Goal: Task Accomplishment & Management: Use online tool/utility

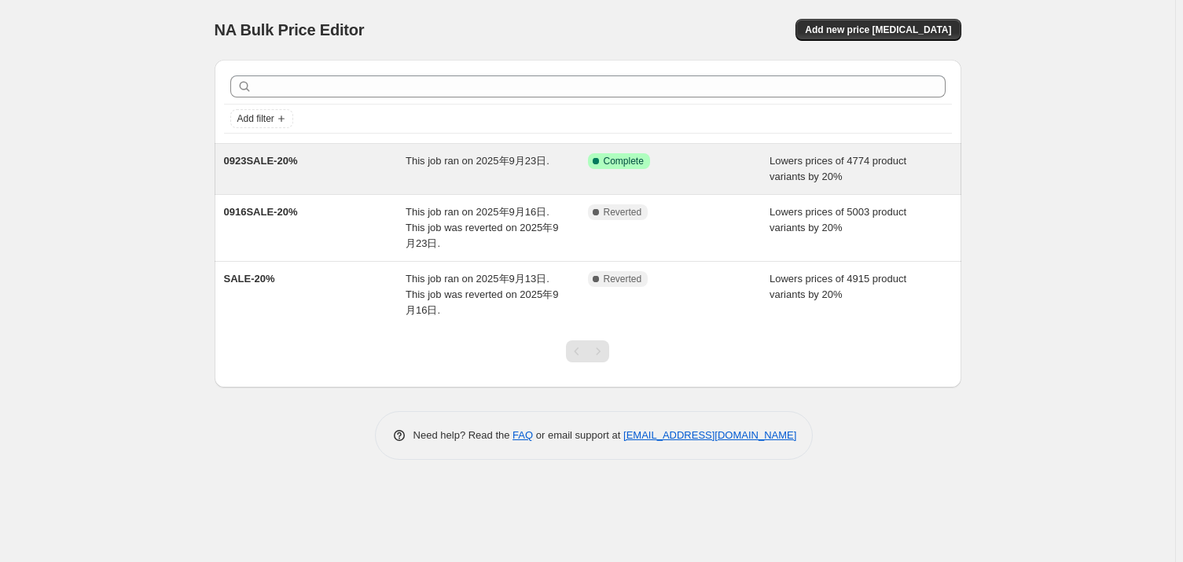
click at [513, 189] on div "0923SALE-20% This job ran on 2025年9月23日. Success Complete Complete Lowers price…" at bounding box center [588, 169] width 747 height 50
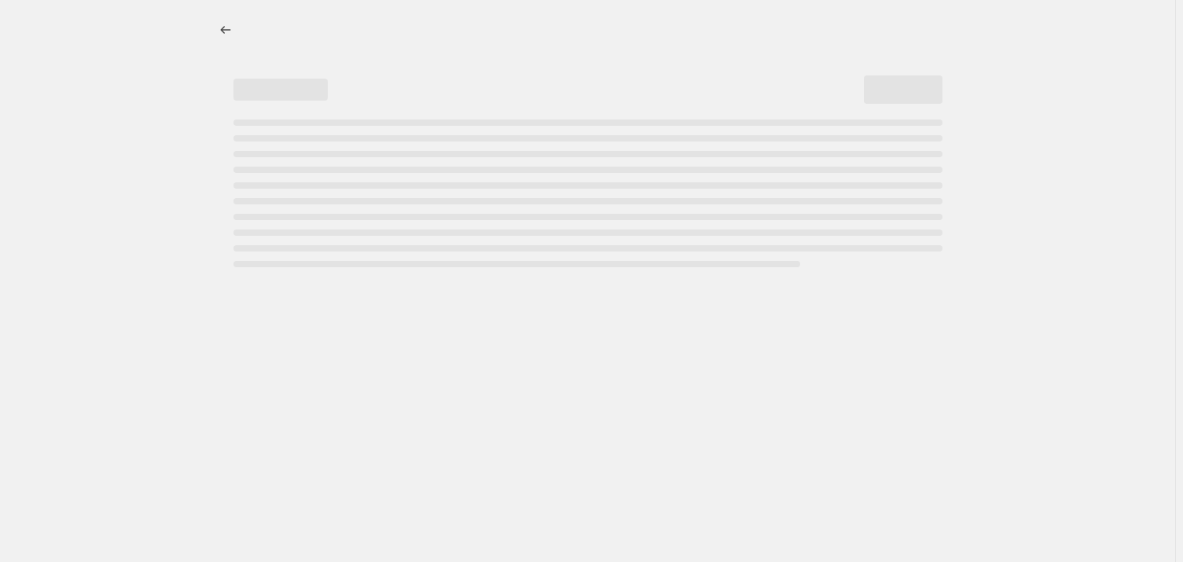
select select "percentage"
select select "vendor"
select select "not_equal"
select select "product_status"
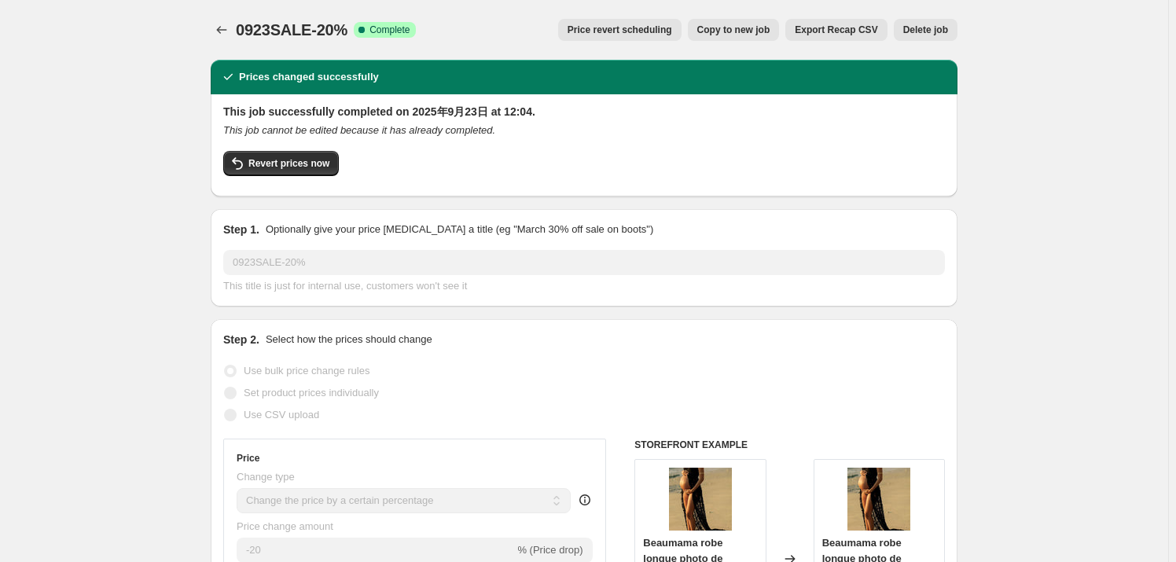
click at [746, 30] on span "Copy to new job" at bounding box center [733, 30] width 73 height 13
select select "percentage"
select select "vendor"
select select "not_equal"
select select "product_status"
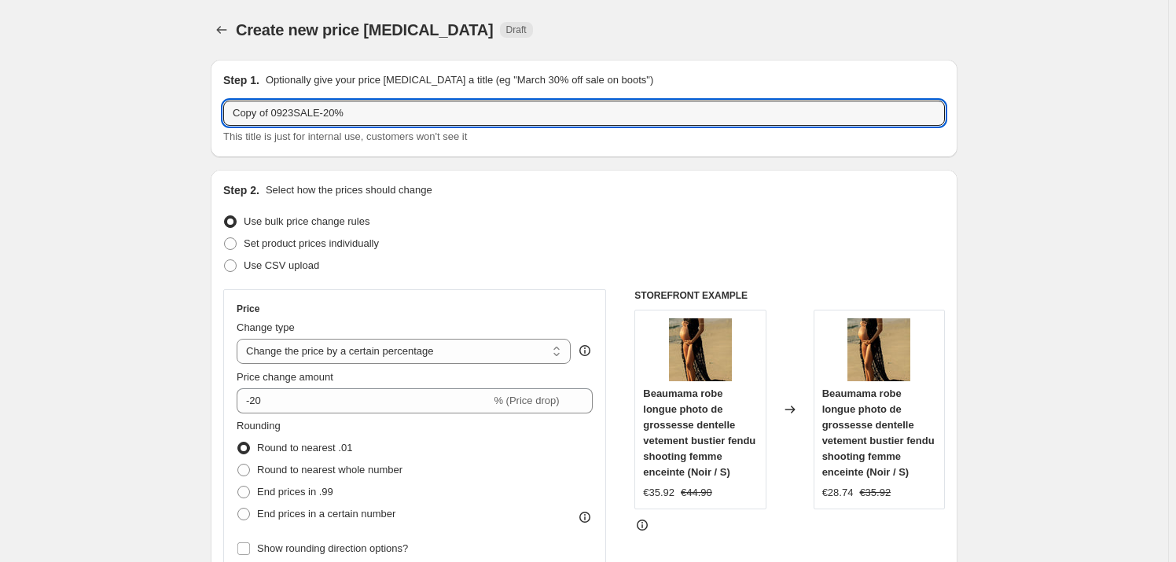
drag, startPoint x: 381, startPoint y: 109, endPoint x: 167, endPoint y: 122, distance: 215.0
paste input "[DATE]"
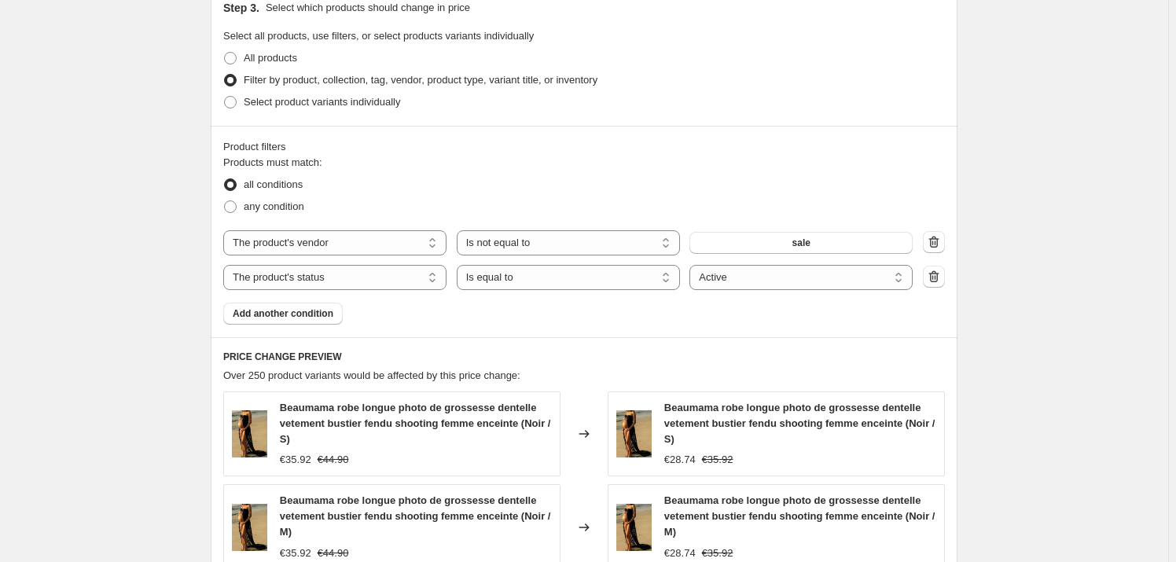
scroll to position [786, 0]
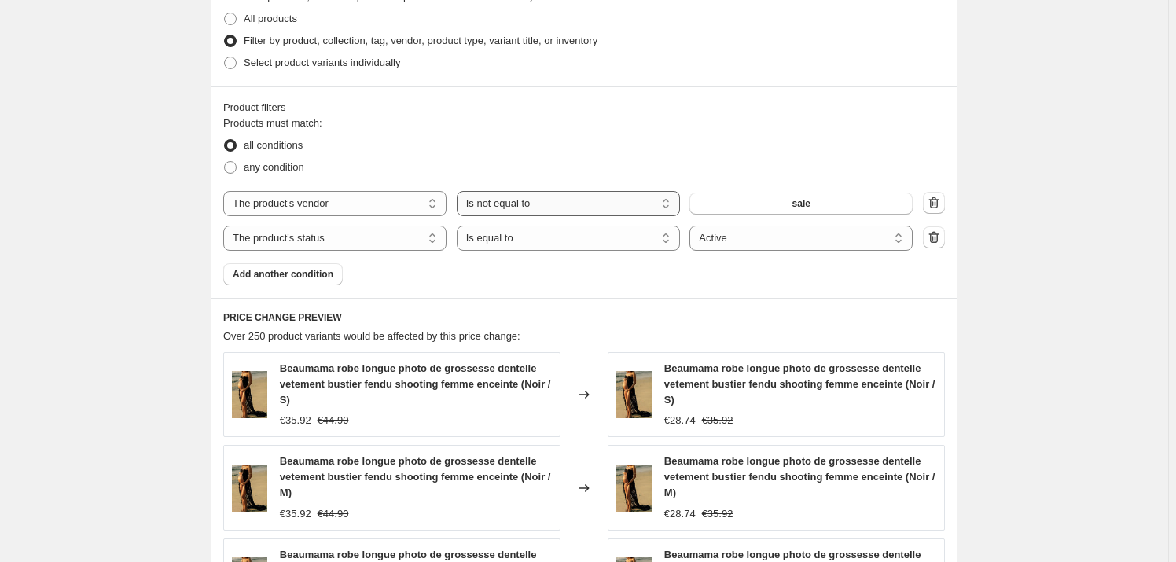
type input "[DATE] -20%"
click at [640, 195] on select "Is equal to Is not equal to" at bounding box center [568, 203] width 223 height 25
select select "equal"
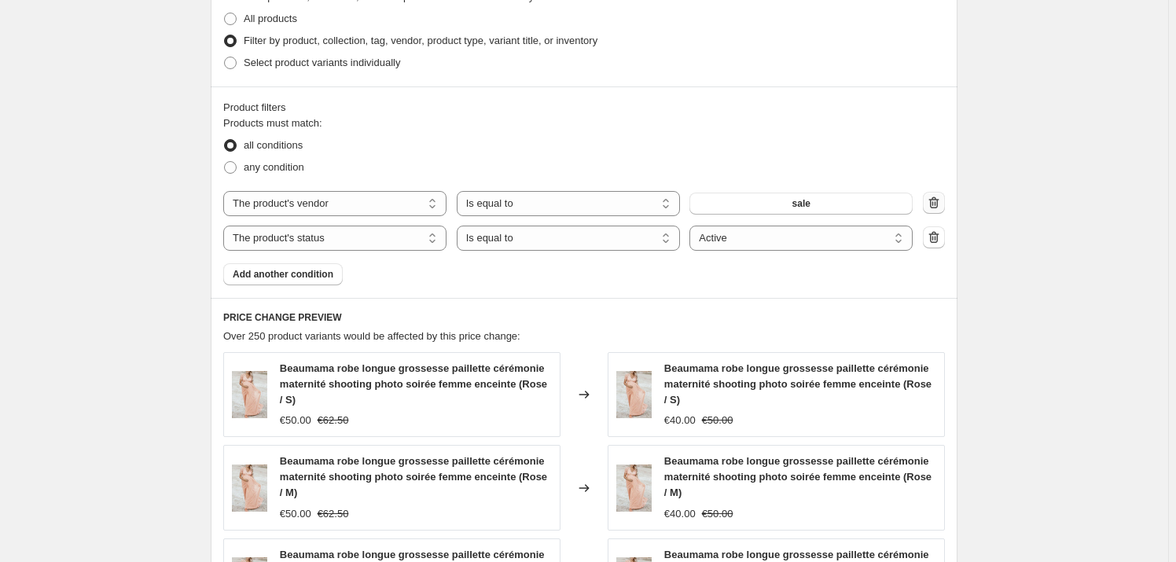
click at [935, 209] on icon "button" at bounding box center [934, 203] width 16 height 16
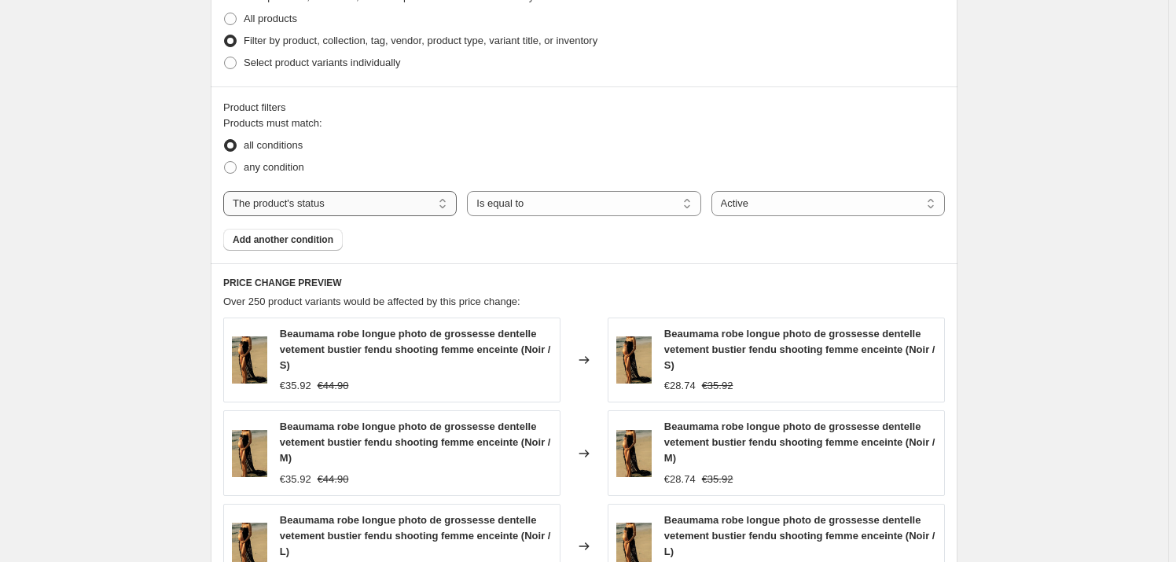
click at [425, 211] on select "The product The product's collection The product's tag The product's vendor The…" at bounding box center [339, 203] width 233 height 25
select select "tag"
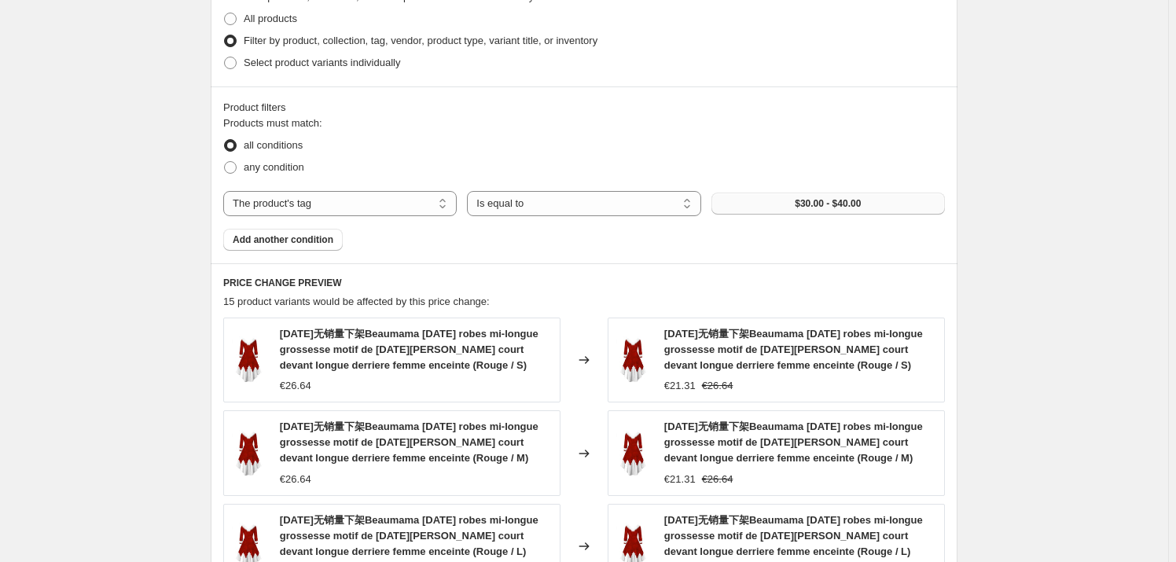
click at [821, 200] on span "$30.00 - $40.00" at bounding box center [828, 203] width 66 height 13
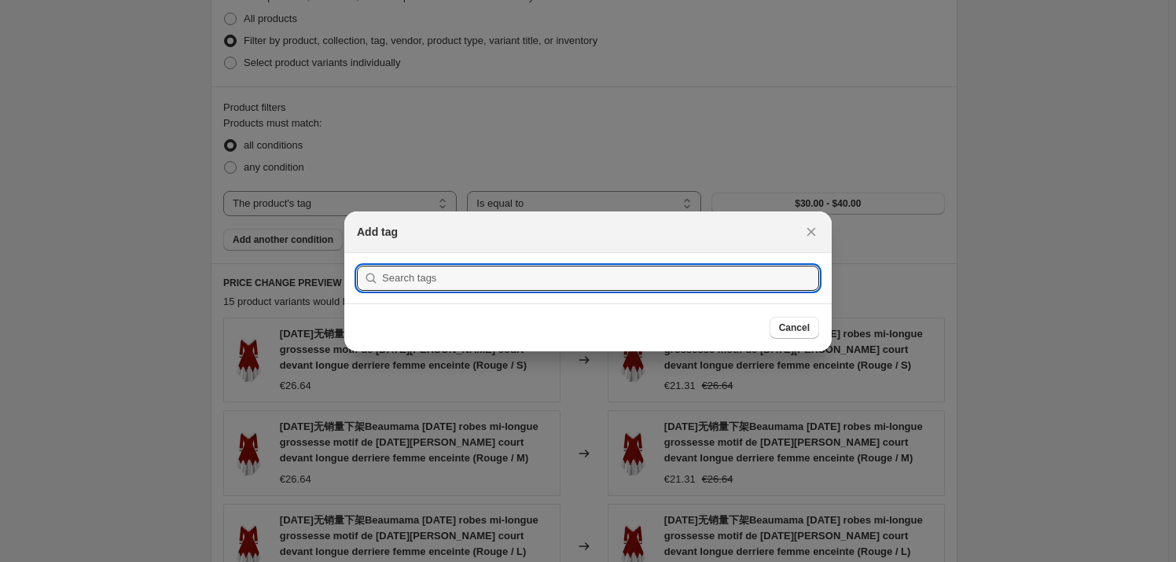
paste input "[DATE]"
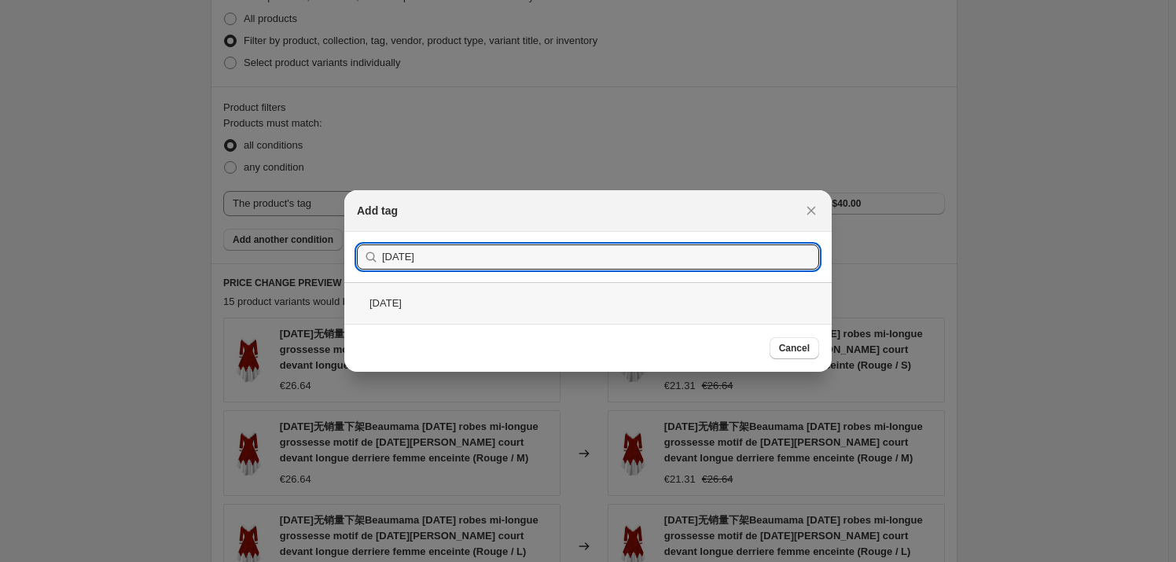
type input "[DATE]"
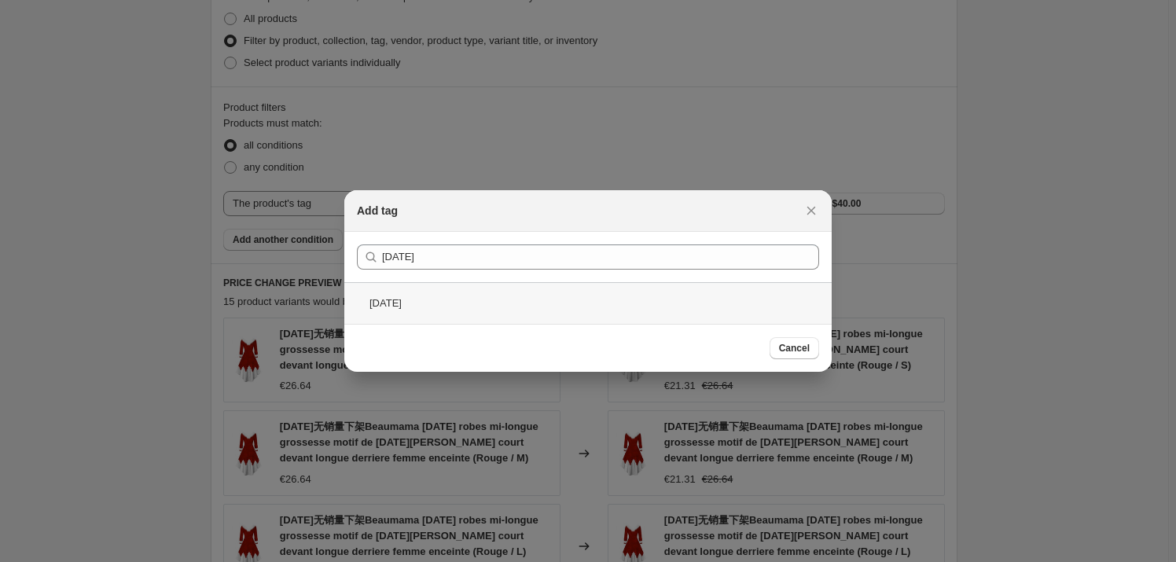
click at [593, 300] on div "[DATE]" at bounding box center [587, 303] width 487 height 42
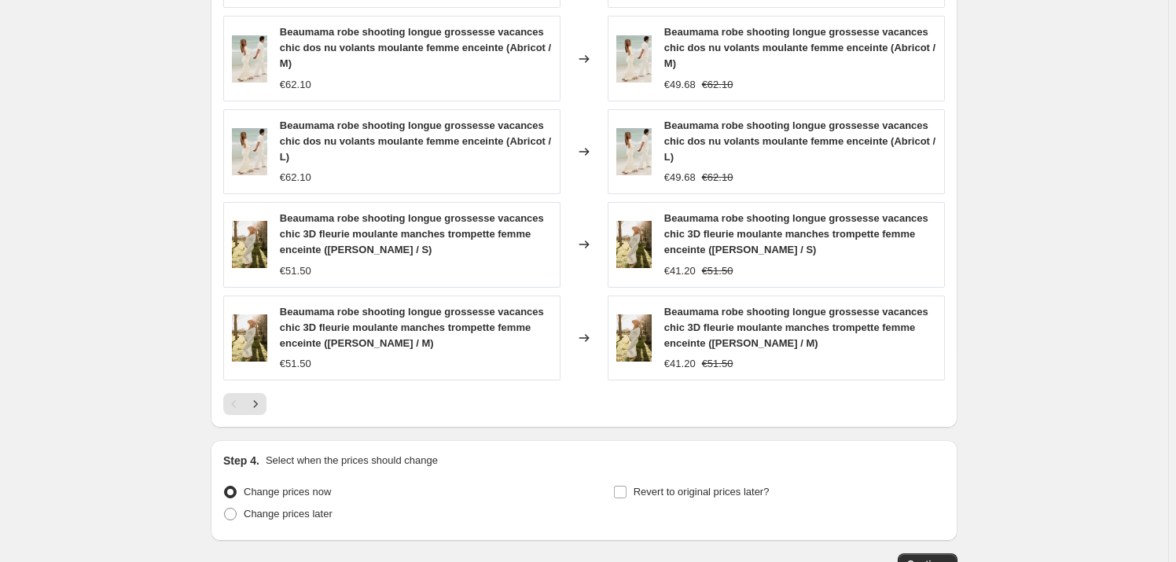
scroll to position [1288, 0]
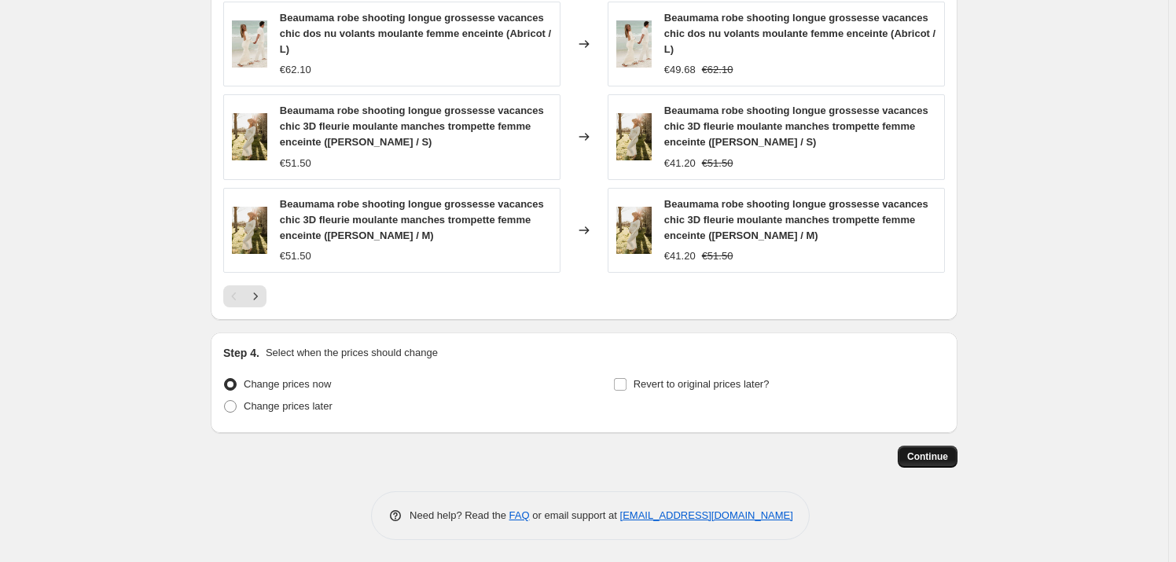
click at [948, 461] on span "Continue" at bounding box center [927, 456] width 41 height 13
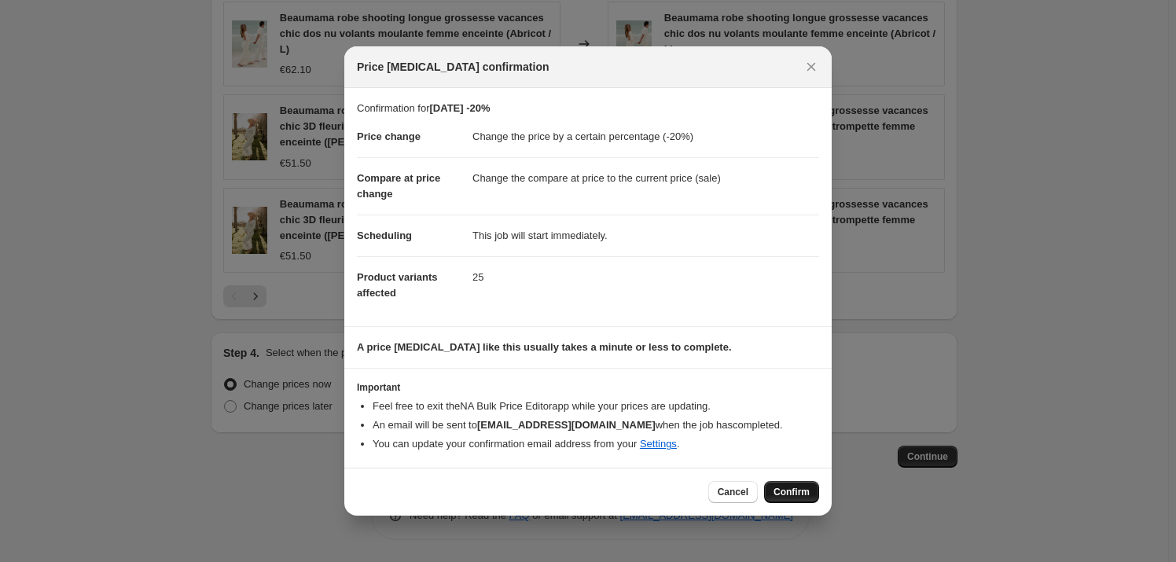
click at [792, 495] on span "Confirm" at bounding box center [792, 492] width 36 height 13
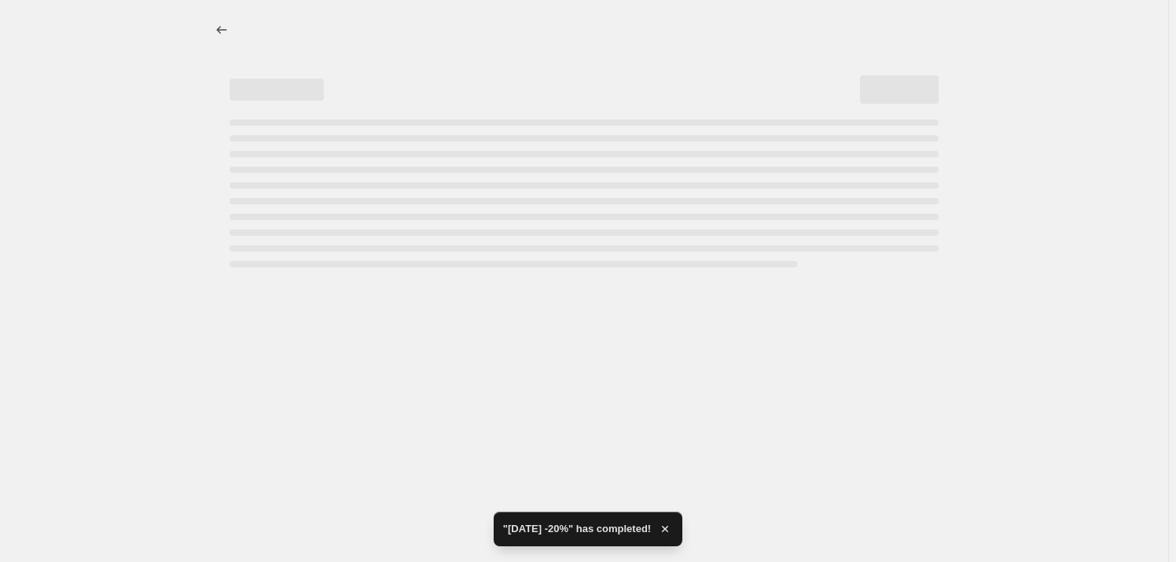
select select "percentage"
select select "tag"
